Goal: Navigation & Orientation: Find specific page/section

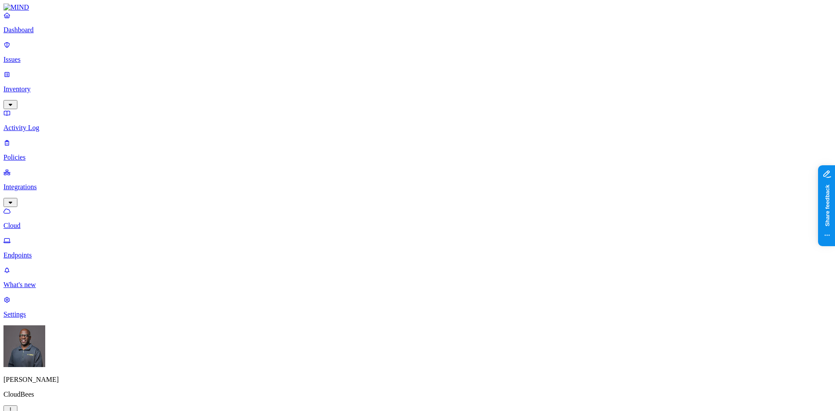
click at [82, 397] on html "Dashboard Issues Inventory Activity Log Policies Integrations Cloud Endpoints W…" at bounding box center [417, 343] width 835 height 686
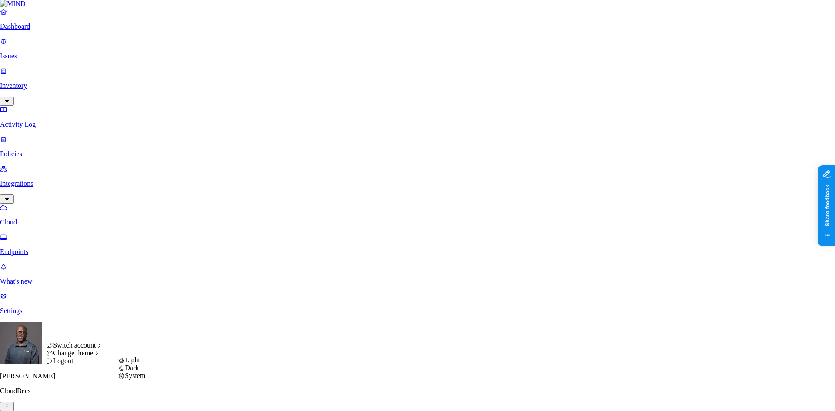
click at [134, 380] on div "System" at bounding box center [131, 376] width 27 height 8
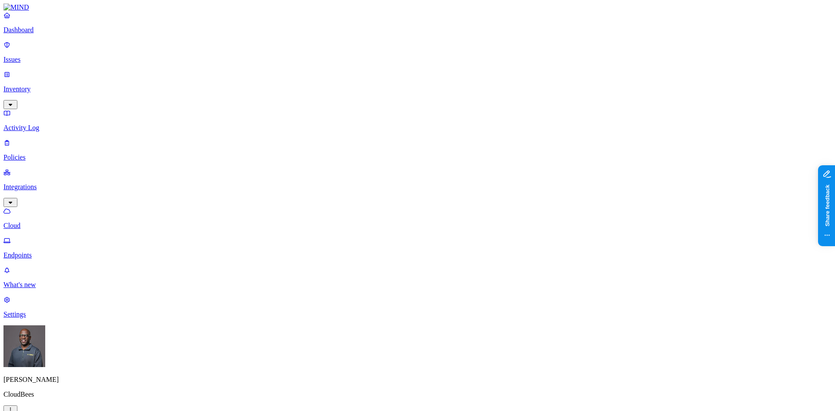
click at [36, 34] on p "Dashboard" at bounding box center [417, 30] width 828 height 8
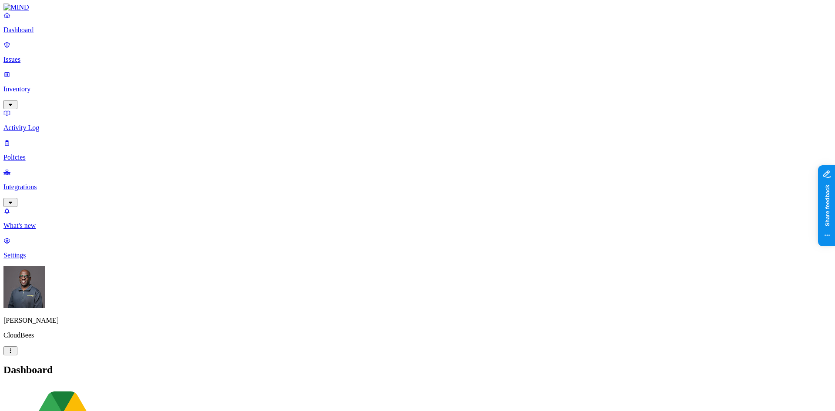
click at [30, 183] on p "Integrations" at bounding box center [417, 187] width 828 height 8
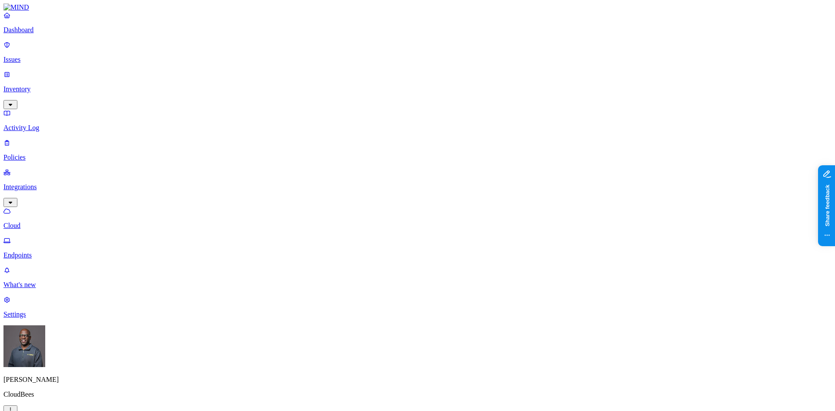
click at [50, 85] on p "Inventory" at bounding box center [417, 89] width 828 height 8
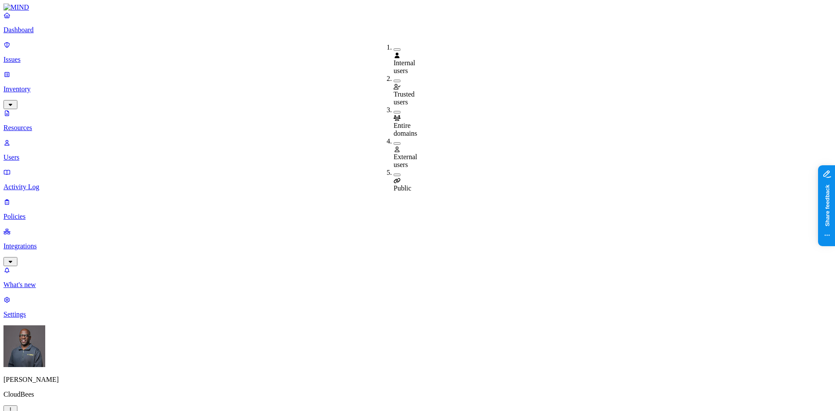
click at [394, 174] on button "button" at bounding box center [397, 175] width 7 height 3
